Goal: Task Accomplishment & Management: Manage account settings

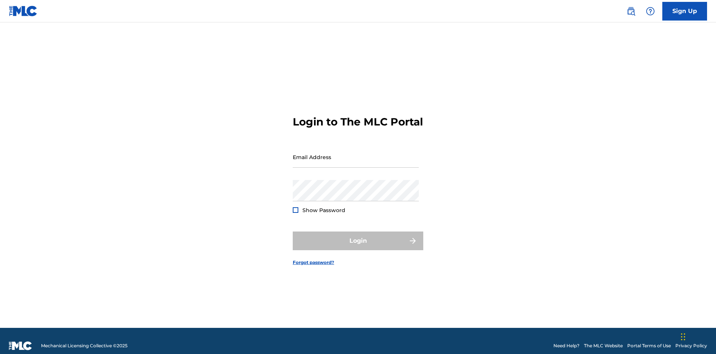
scroll to position [10, 0]
click at [356, 153] on input "Email Address" at bounding box center [356, 156] width 126 height 21
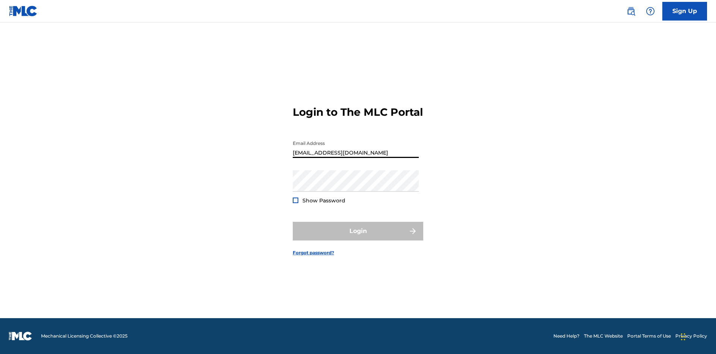
type input "[EMAIL_ADDRESS][DOMAIN_NAME]"
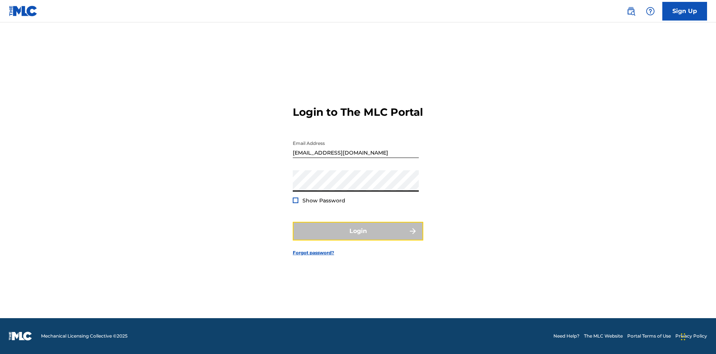
click at [358, 237] on button "Login" at bounding box center [358, 231] width 131 height 19
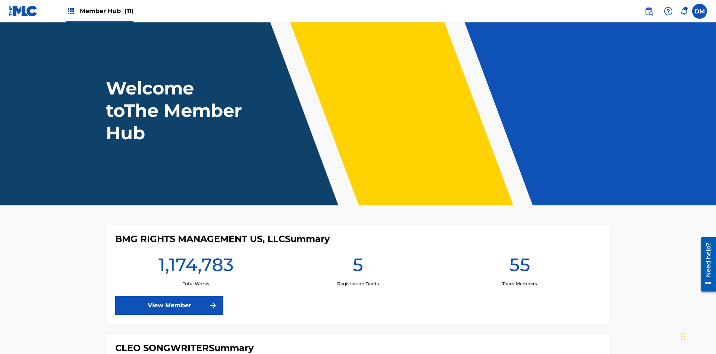
scroll to position [32, 0]
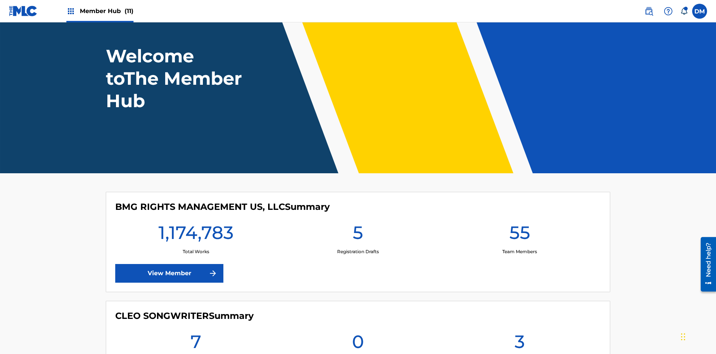
click at [106, 11] on span "Member Hub (11)" at bounding box center [107, 11] width 54 height 9
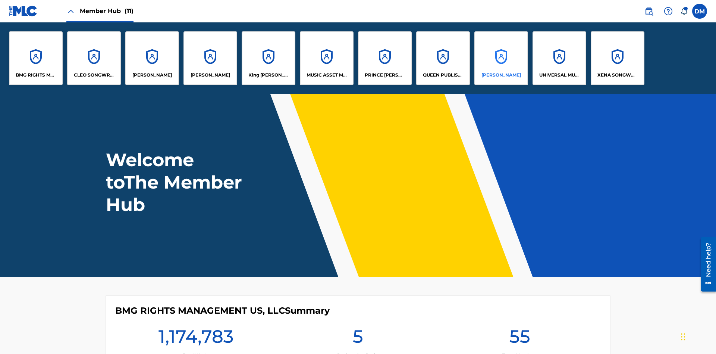
click at [501, 75] on p "[PERSON_NAME]" at bounding box center [502, 75] width 40 height 7
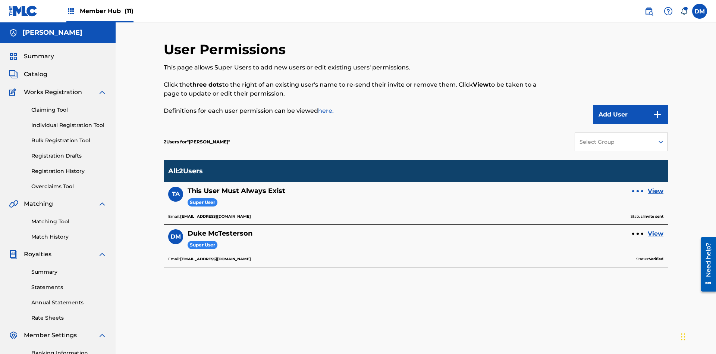
click at [638, 190] on div at bounding box center [638, 191] width 2 height 2
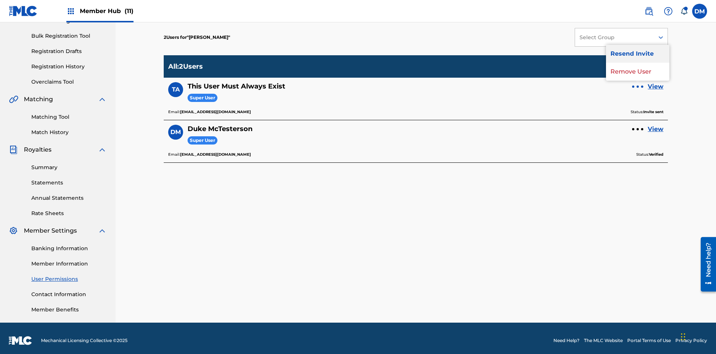
click at [638, 54] on p "Resend Invite" at bounding box center [637, 54] width 63 height 18
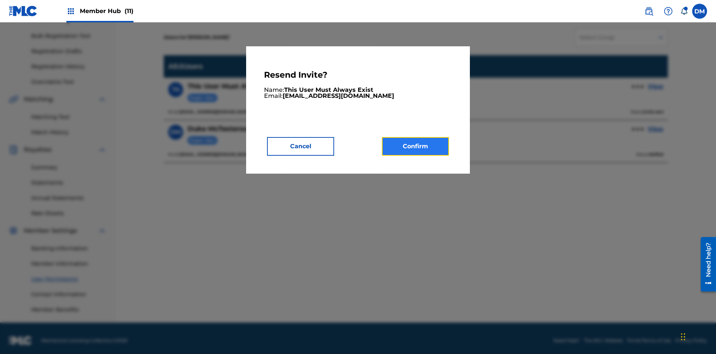
click at [416, 146] on button "Confirm" at bounding box center [415, 146] width 67 height 19
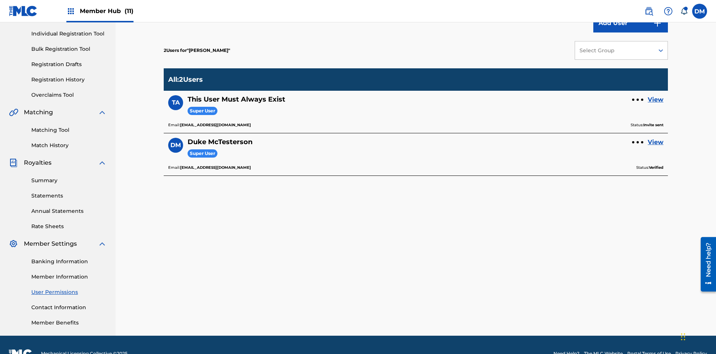
scroll to position [0, 0]
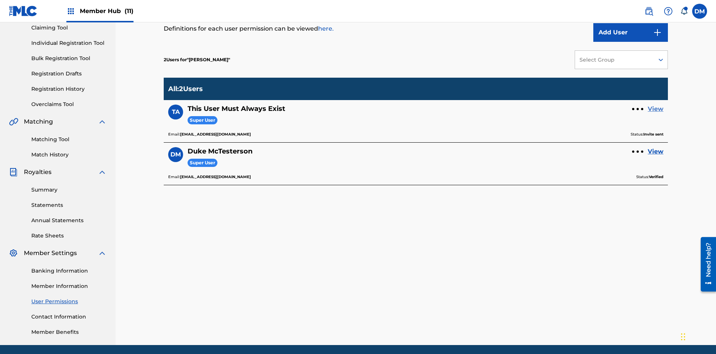
click at [656, 104] on link "View" at bounding box center [656, 108] width 16 height 9
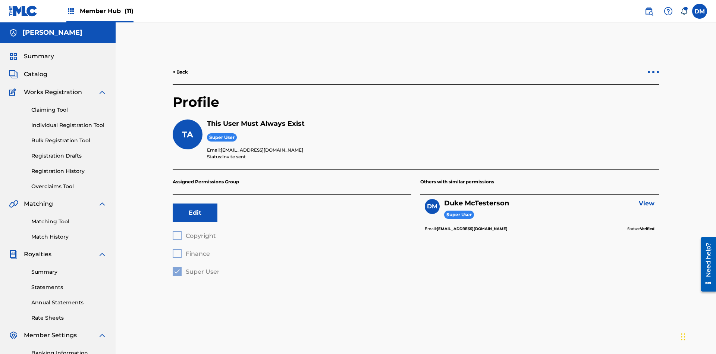
click at [653, 71] on div at bounding box center [653, 72] width 2 height 2
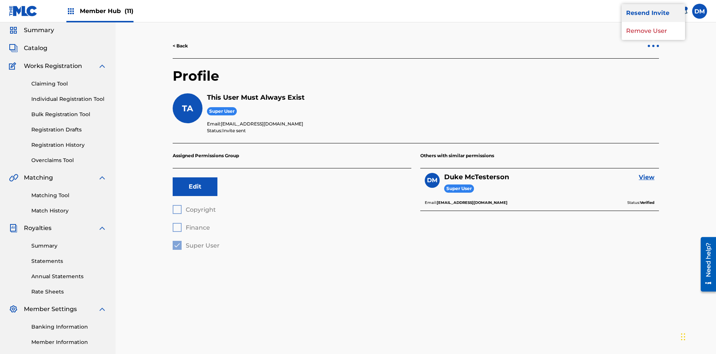
click at [653, 22] on p "Resend Invite" at bounding box center [653, 13] width 63 height 18
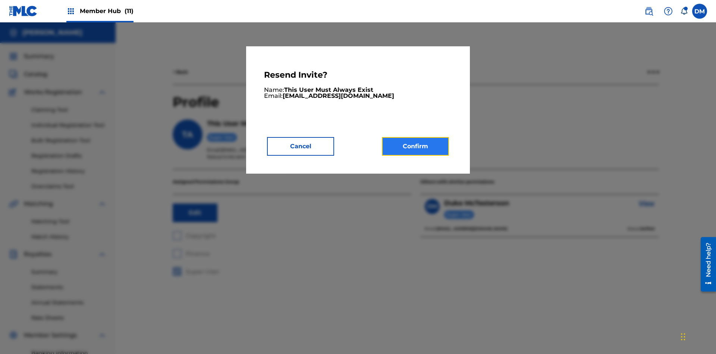
click at [416, 146] on button "Confirm" at bounding box center [415, 146] width 67 height 19
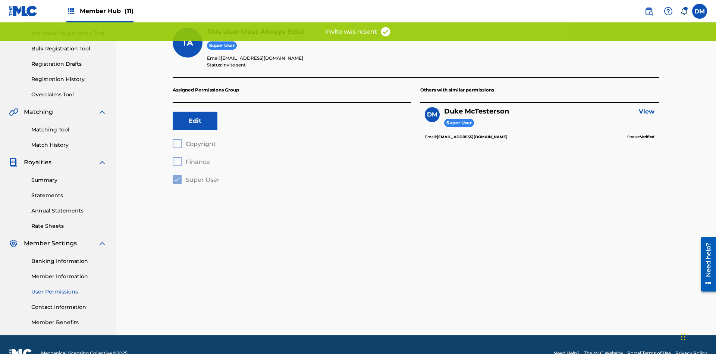
scroll to position [74, 0]
